Goal: Transaction & Acquisition: Download file/media

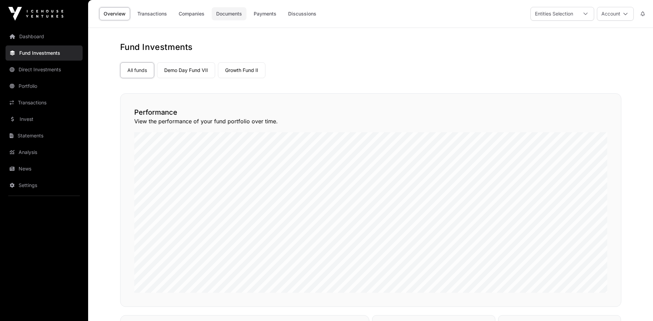
click at [225, 12] on link "Documents" at bounding box center [229, 13] width 35 height 13
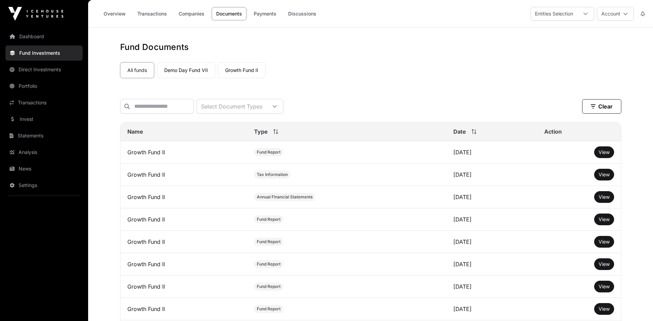
scroll to position [34, 0]
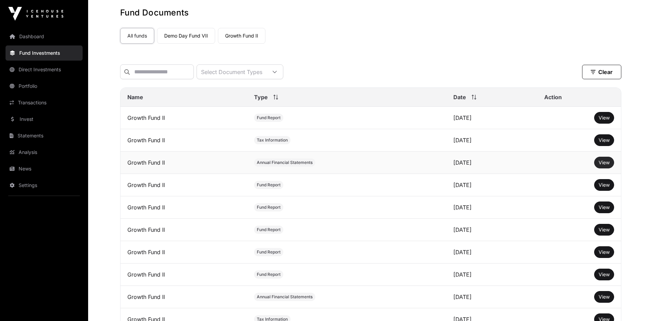
click at [601, 165] on span "View" at bounding box center [604, 162] width 11 height 6
click at [153, 146] on td "Growth Fund II" at bounding box center [183, 140] width 127 height 22
click at [262, 142] on span "Tax Information" at bounding box center [272, 140] width 31 height 6
click at [600, 144] on link "View" at bounding box center [604, 140] width 11 height 7
click at [36, 137] on link "Statements" at bounding box center [44, 135] width 77 height 15
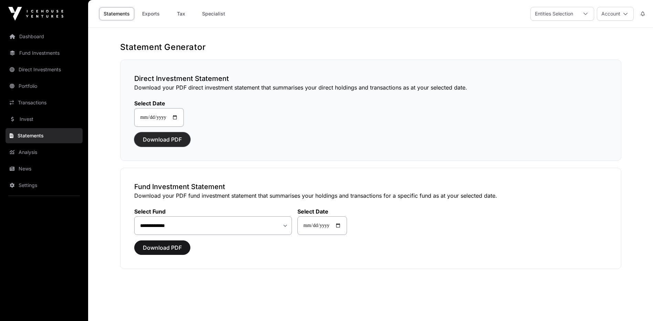
click at [159, 138] on span "Download PDF" at bounding box center [162, 139] width 39 height 8
click at [161, 245] on span "Download PDF" at bounding box center [162, 247] width 39 height 8
click at [344, 225] on input "**********" at bounding box center [322, 225] width 50 height 19
click at [343, 224] on input "**********" at bounding box center [322, 225] width 50 height 19
click at [418, 144] on div "Download PDF" at bounding box center [370, 139] width 473 height 14
